Goal: Contribute content

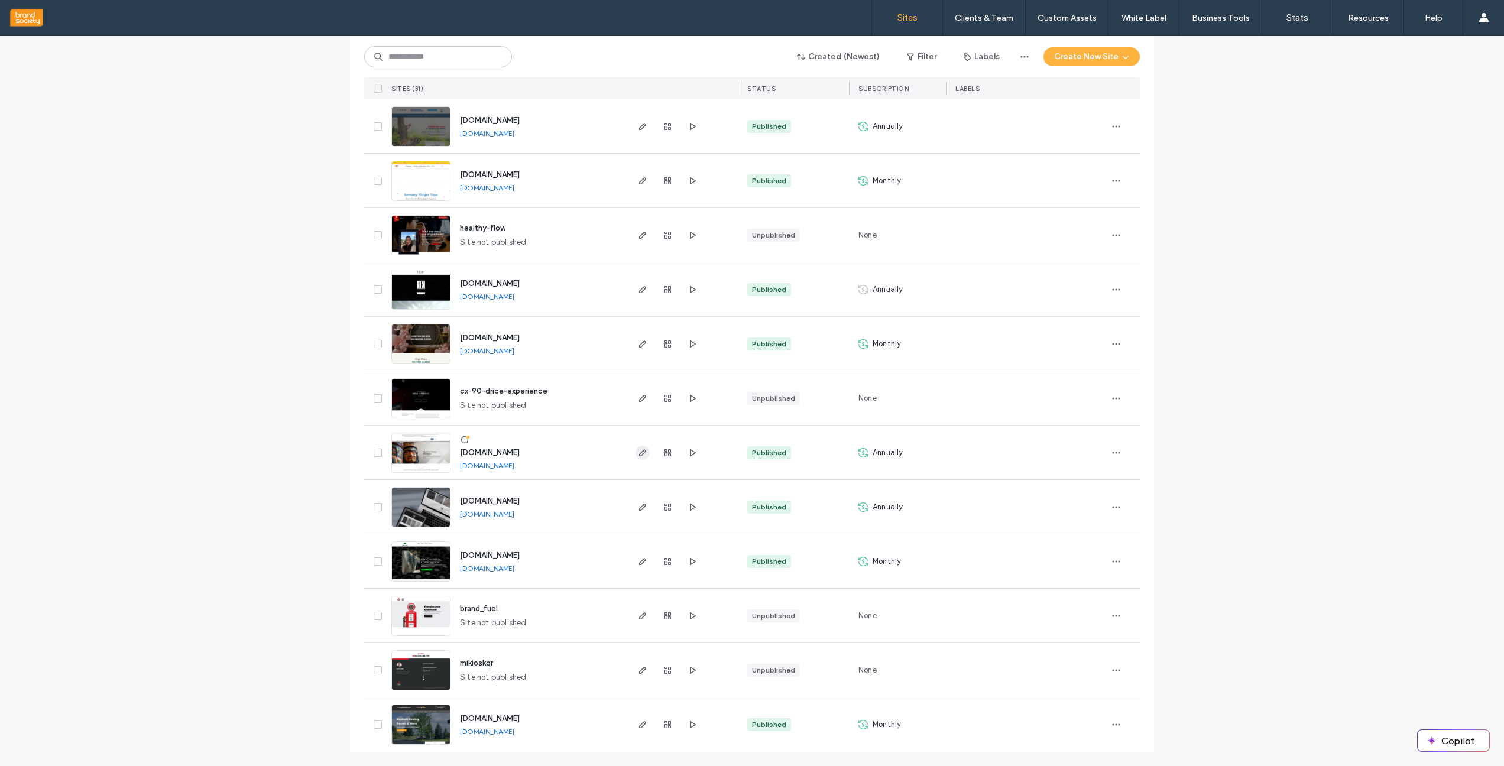
click at [638, 455] on icon "button" at bounding box center [642, 452] width 9 height 9
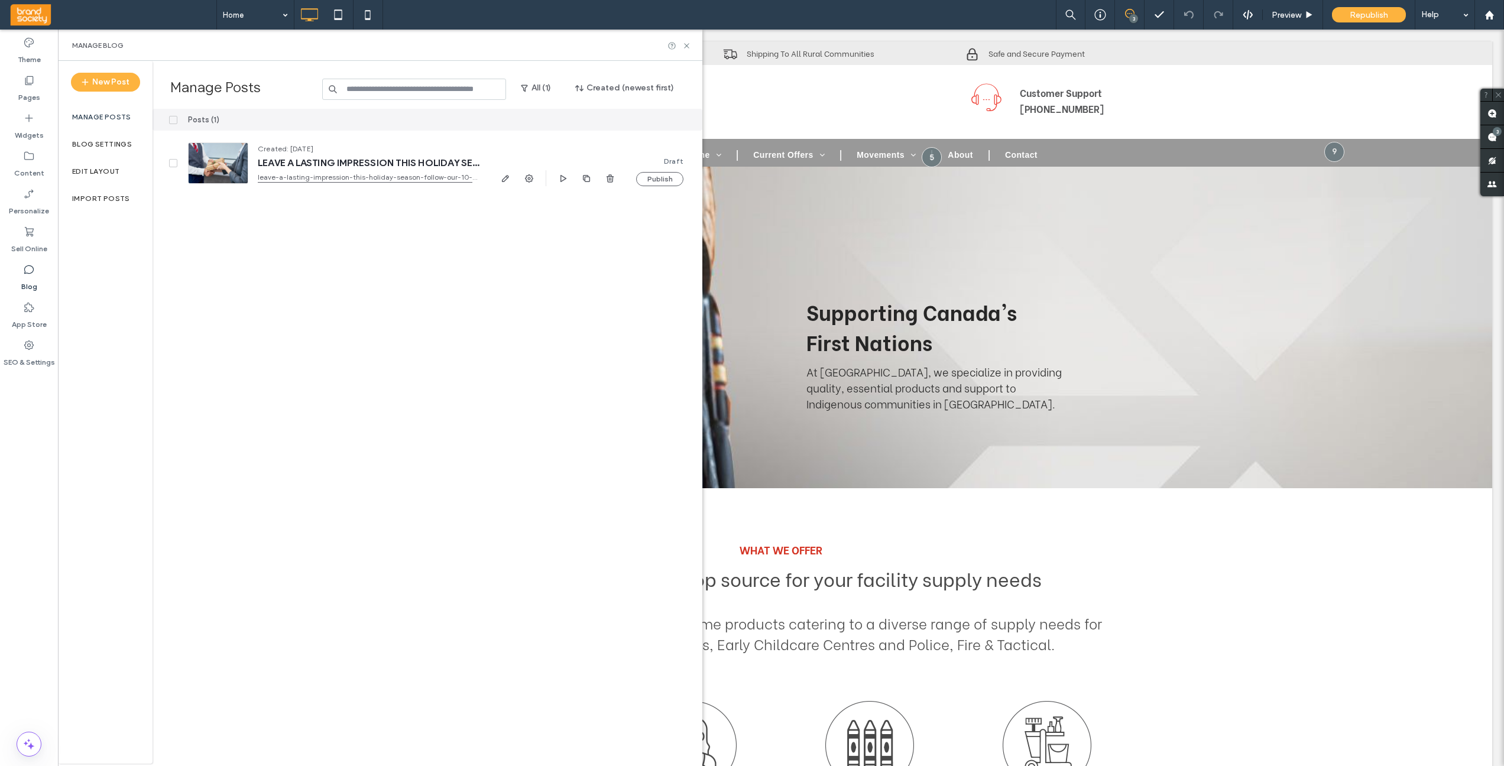
click at [28, 276] on label "Blog" at bounding box center [29, 284] width 16 height 17
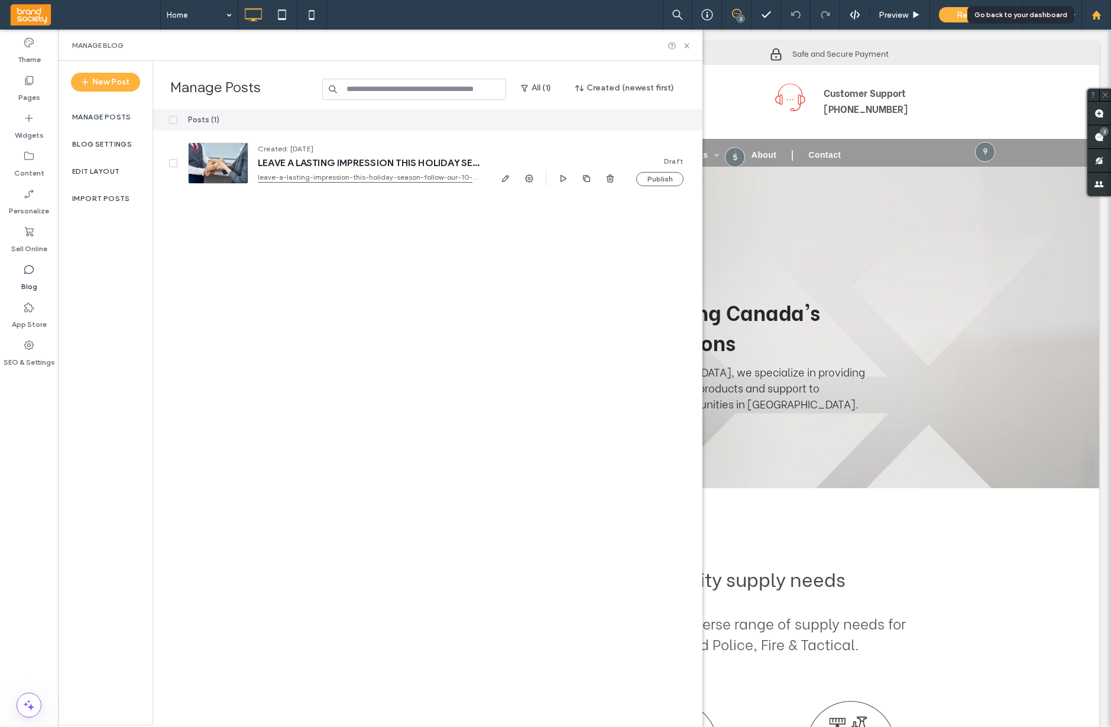
click at [1095, 17] on use at bounding box center [1096, 14] width 9 height 9
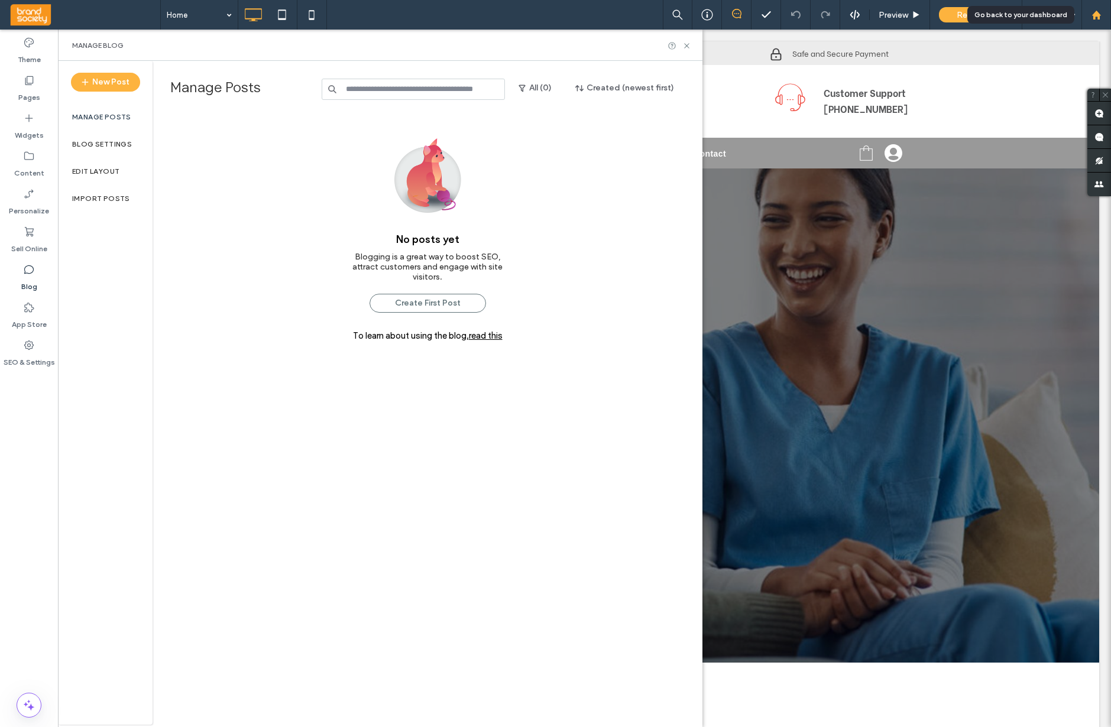
click at [1101, 20] on div at bounding box center [1097, 15] width 30 height 30
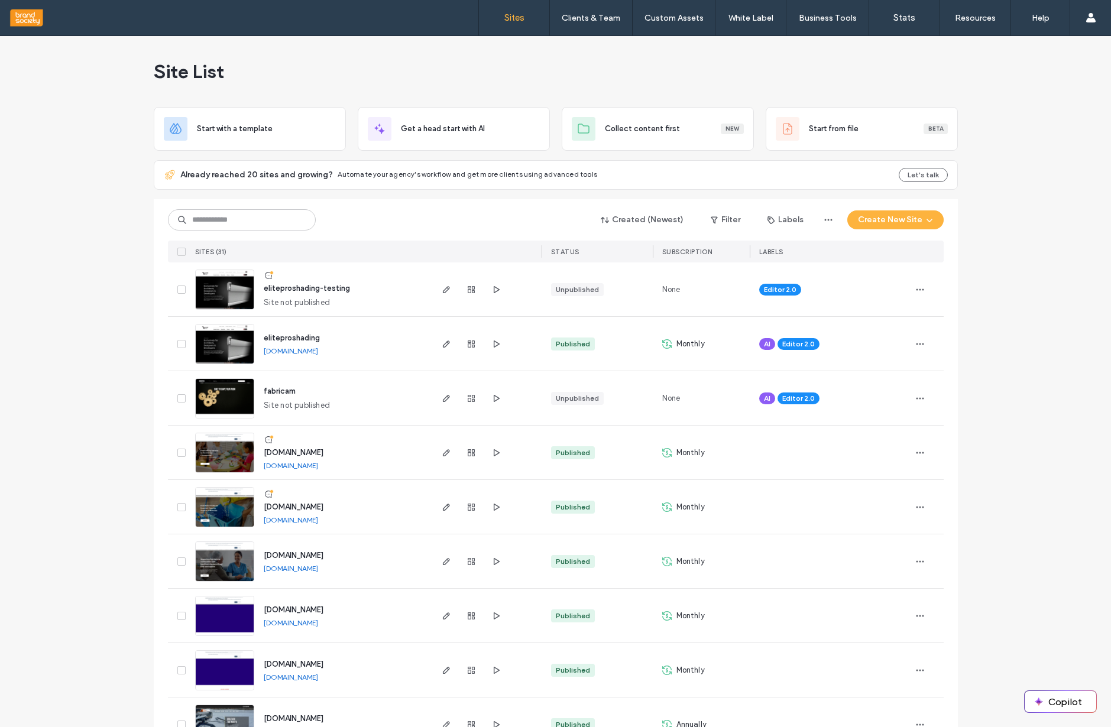
click at [682, 83] on div "Site List" at bounding box center [556, 71] width 804 height 71
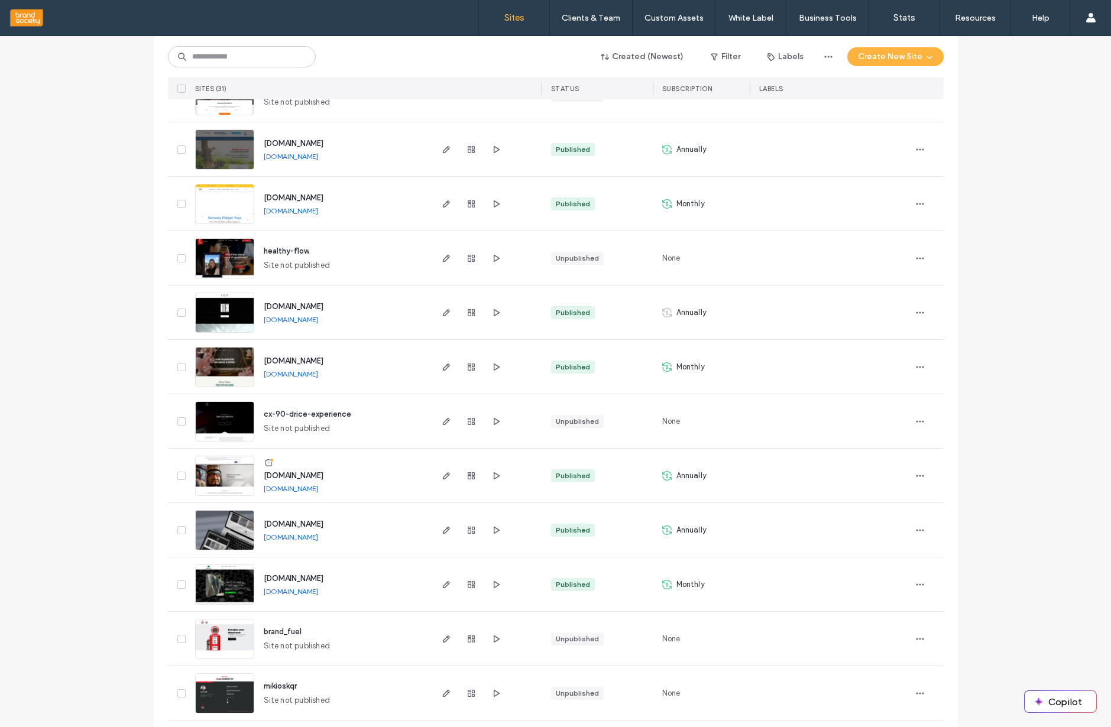
scroll to position [1179, 0]
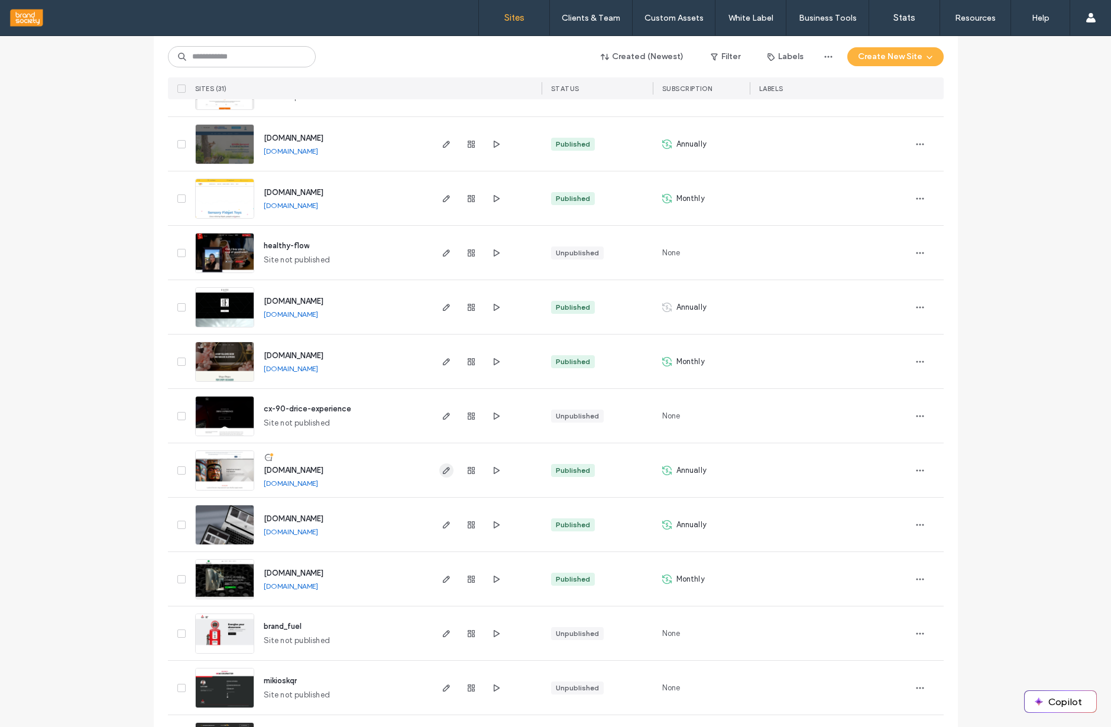
click at [441, 475] on span "button" at bounding box center [446, 471] width 14 height 14
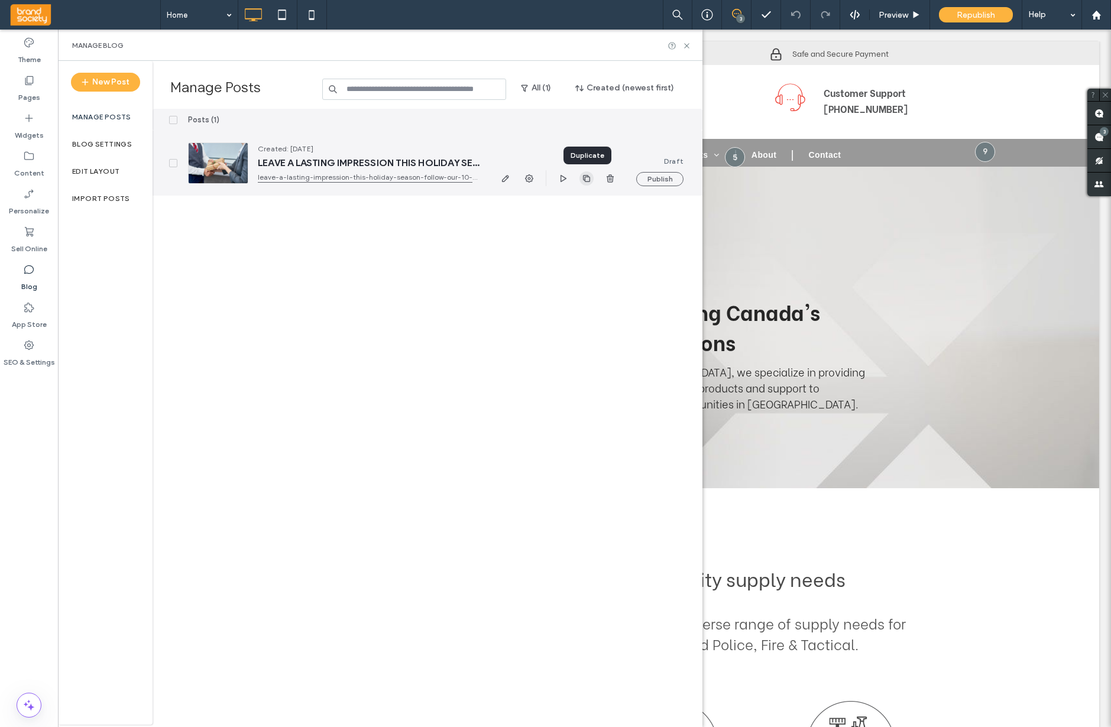
click at [585, 181] on use "button" at bounding box center [586, 177] width 7 height 7
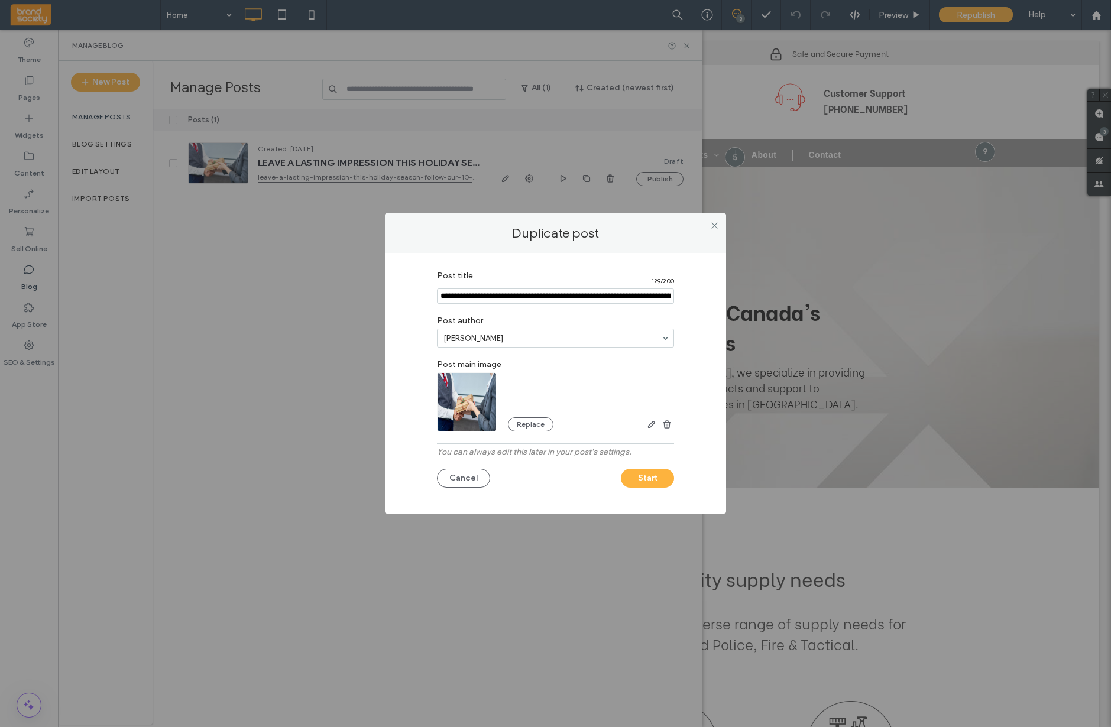
click at [544, 295] on input "Post title" at bounding box center [555, 296] width 237 height 15
click at [542, 295] on input "Post title" at bounding box center [555, 296] width 237 height 15
paste input "**********"
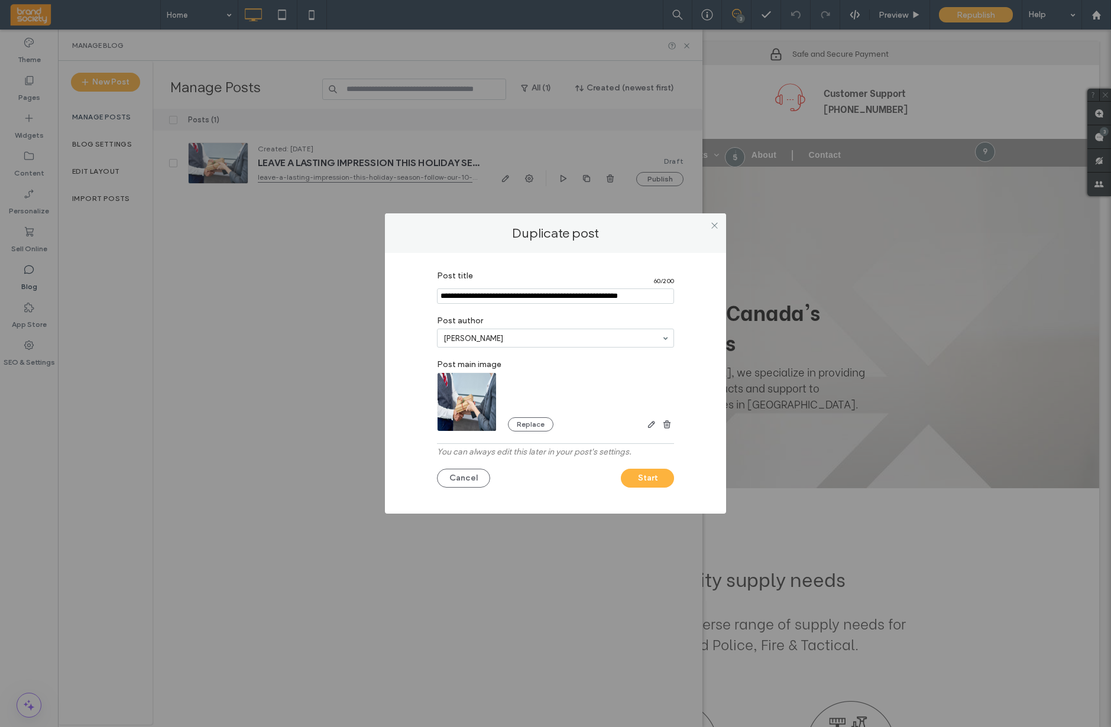
type input "**********"
click at [658, 482] on button "Start" at bounding box center [647, 478] width 53 height 19
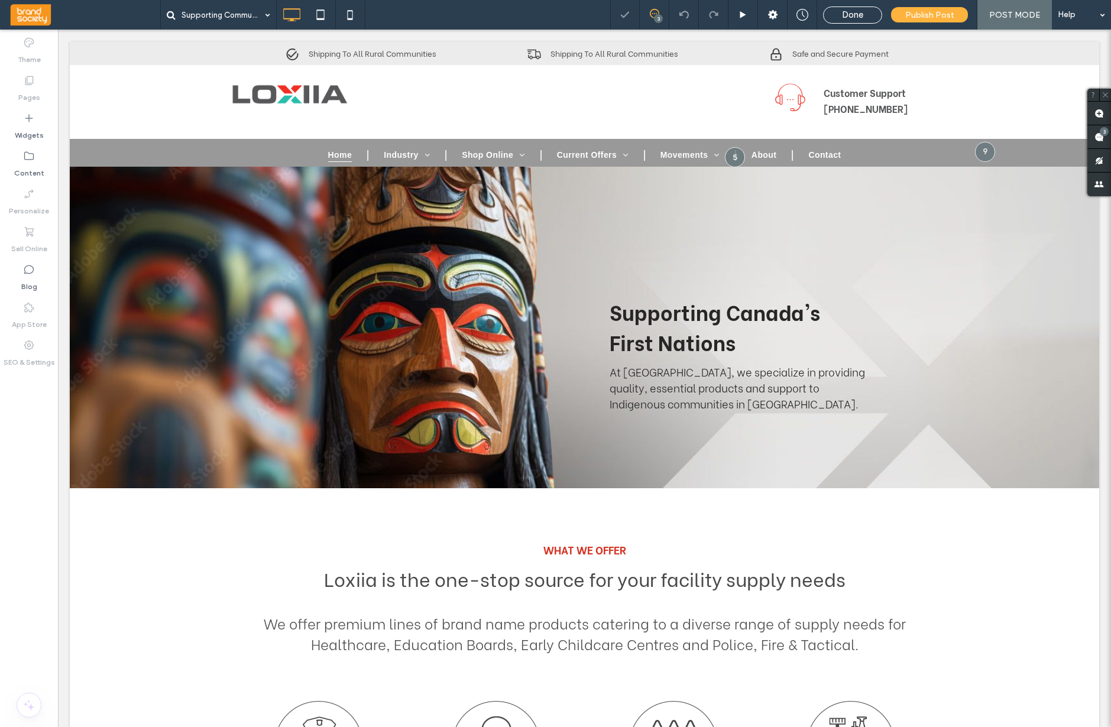
click at [30, 88] on label "Pages" at bounding box center [29, 94] width 22 height 17
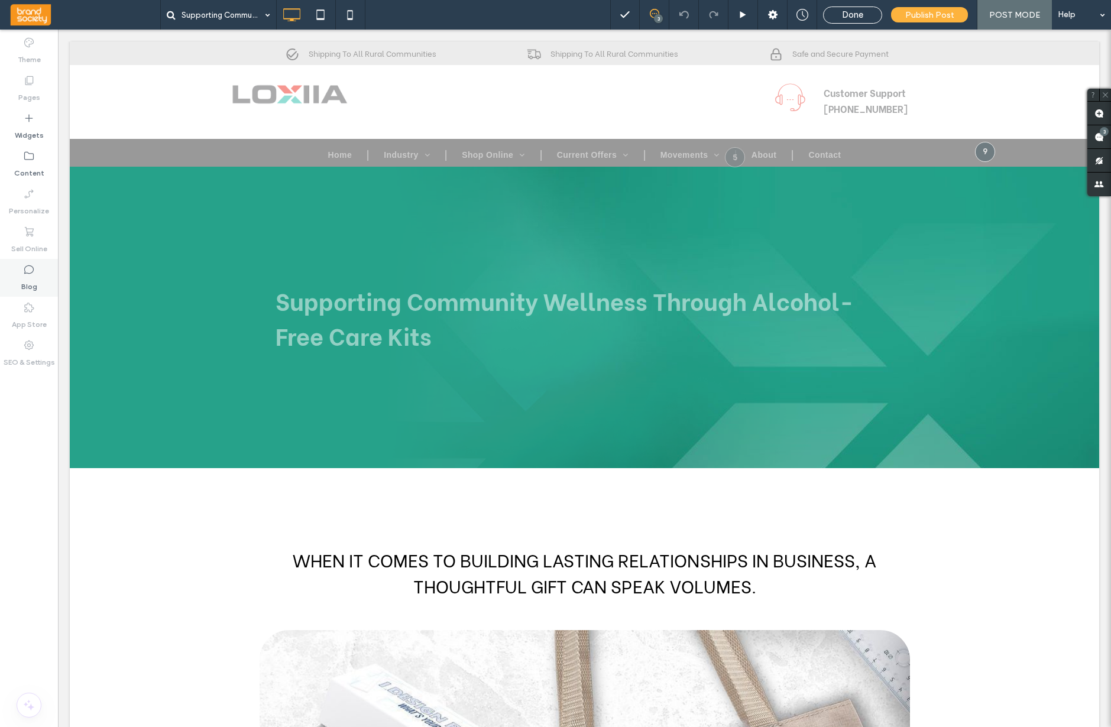
click at [29, 271] on icon at bounding box center [29, 270] width 12 height 12
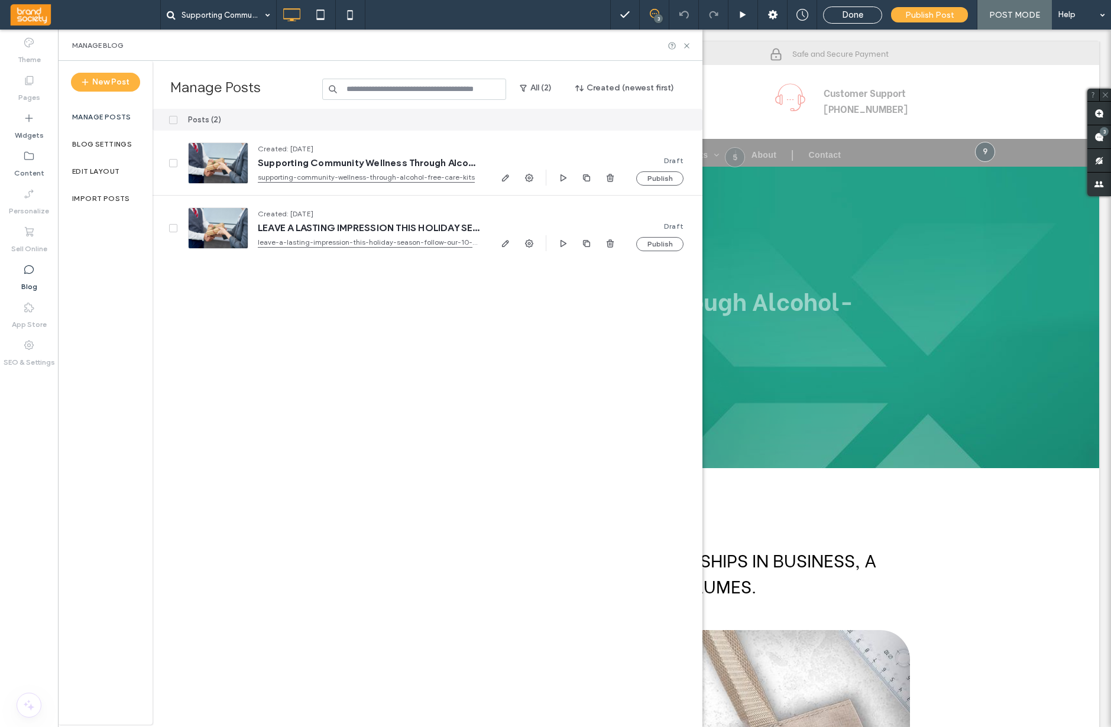
click at [508, 293] on div "Posts (2) Created: [DATE] Supporting Community Wellness Through Alcohol-Free Ca…" at bounding box center [428, 417] width 550 height 616
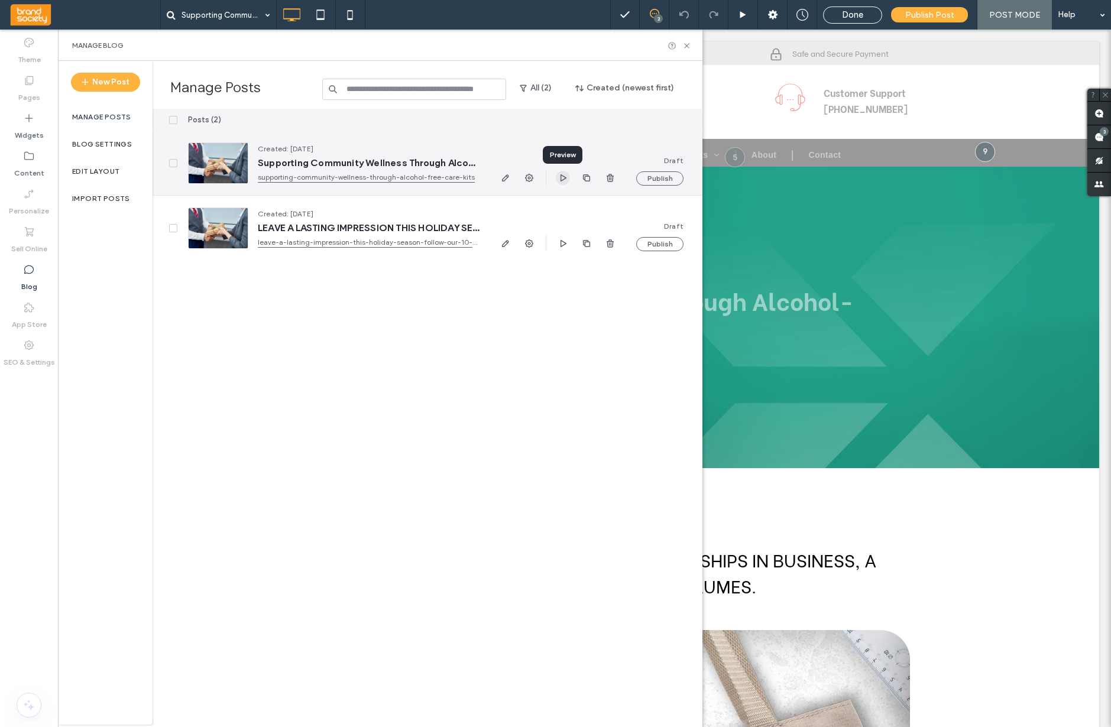
click at [562, 178] on icon "button" at bounding box center [562, 177] width 9 height 9
